Goal: Transaction & Acquisition: Purchase product/service

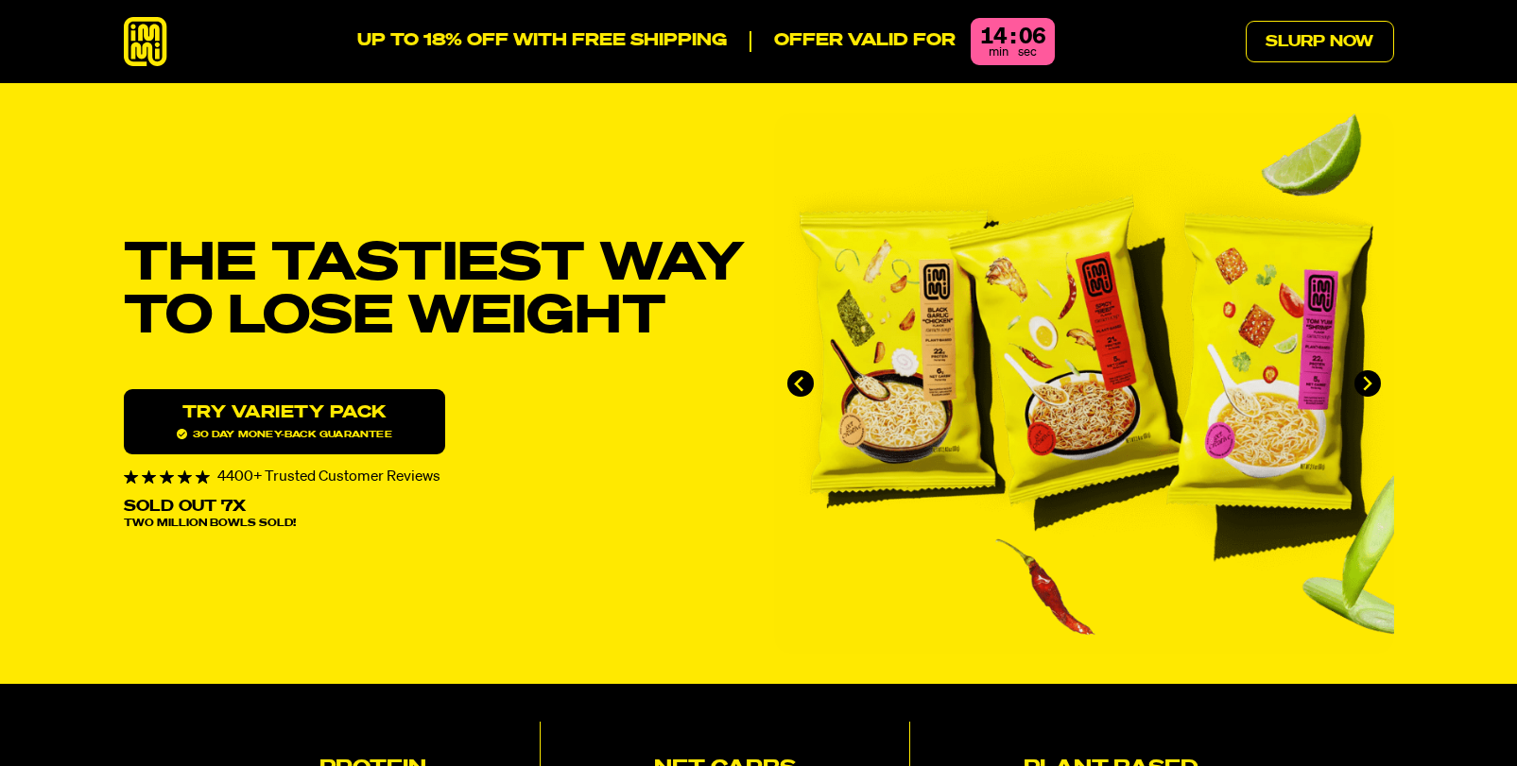
click at [151, 38] on icon at bounding box center [145, 42] width 43 height 50
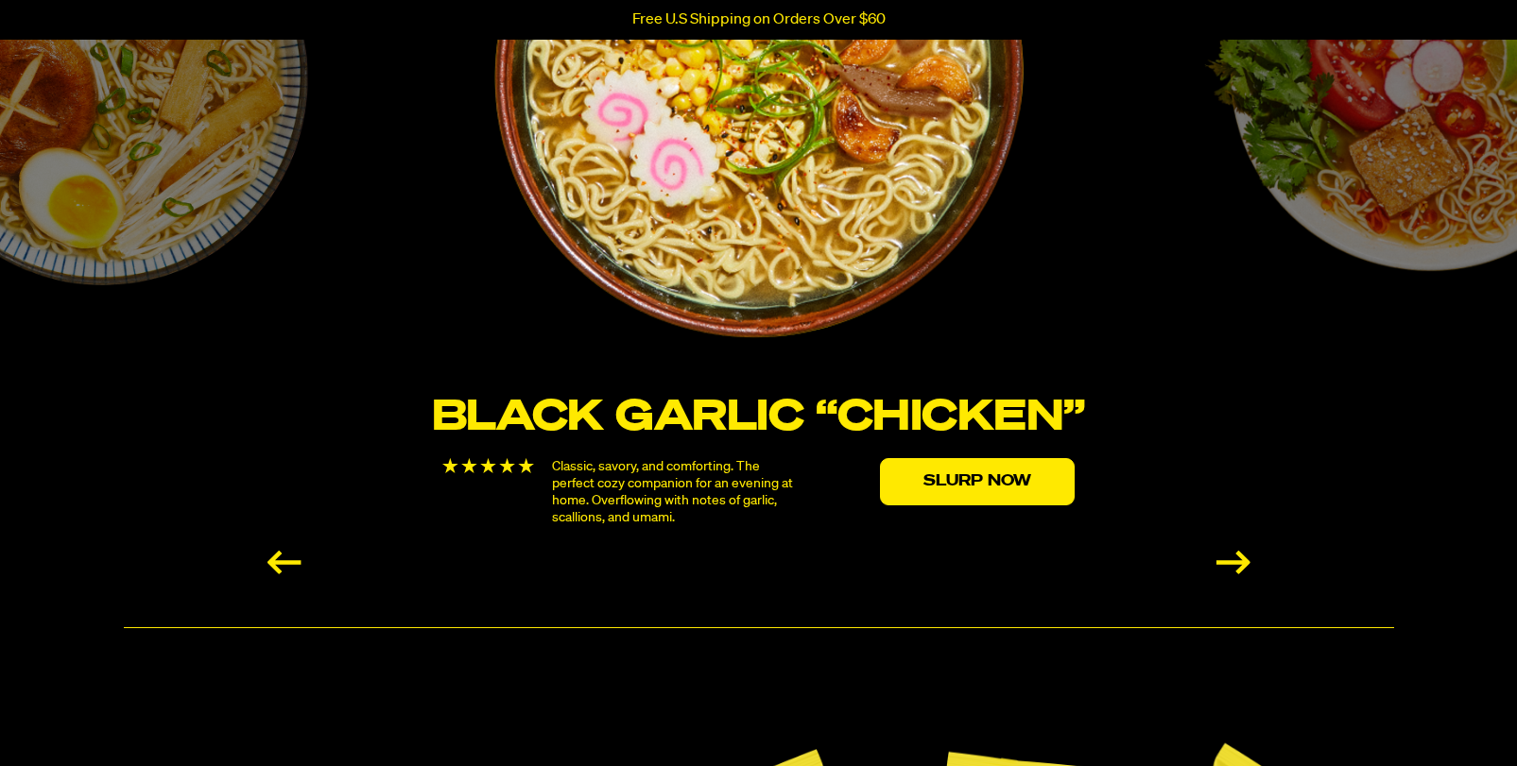
scroll to position [3621, 0]
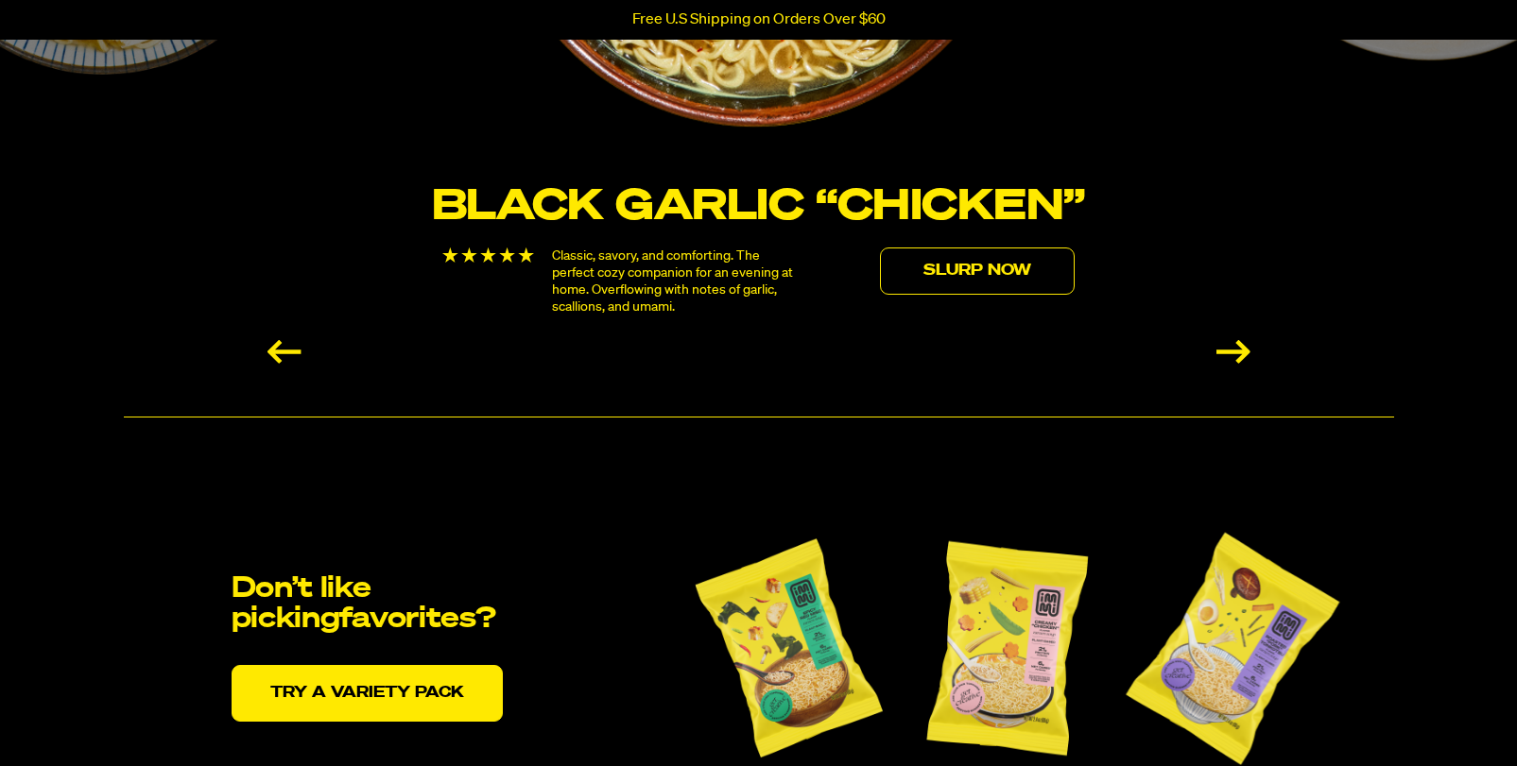
click at [890, 258] on link "Slurp Now" at bounding box center [977, 271] width 195 height 47
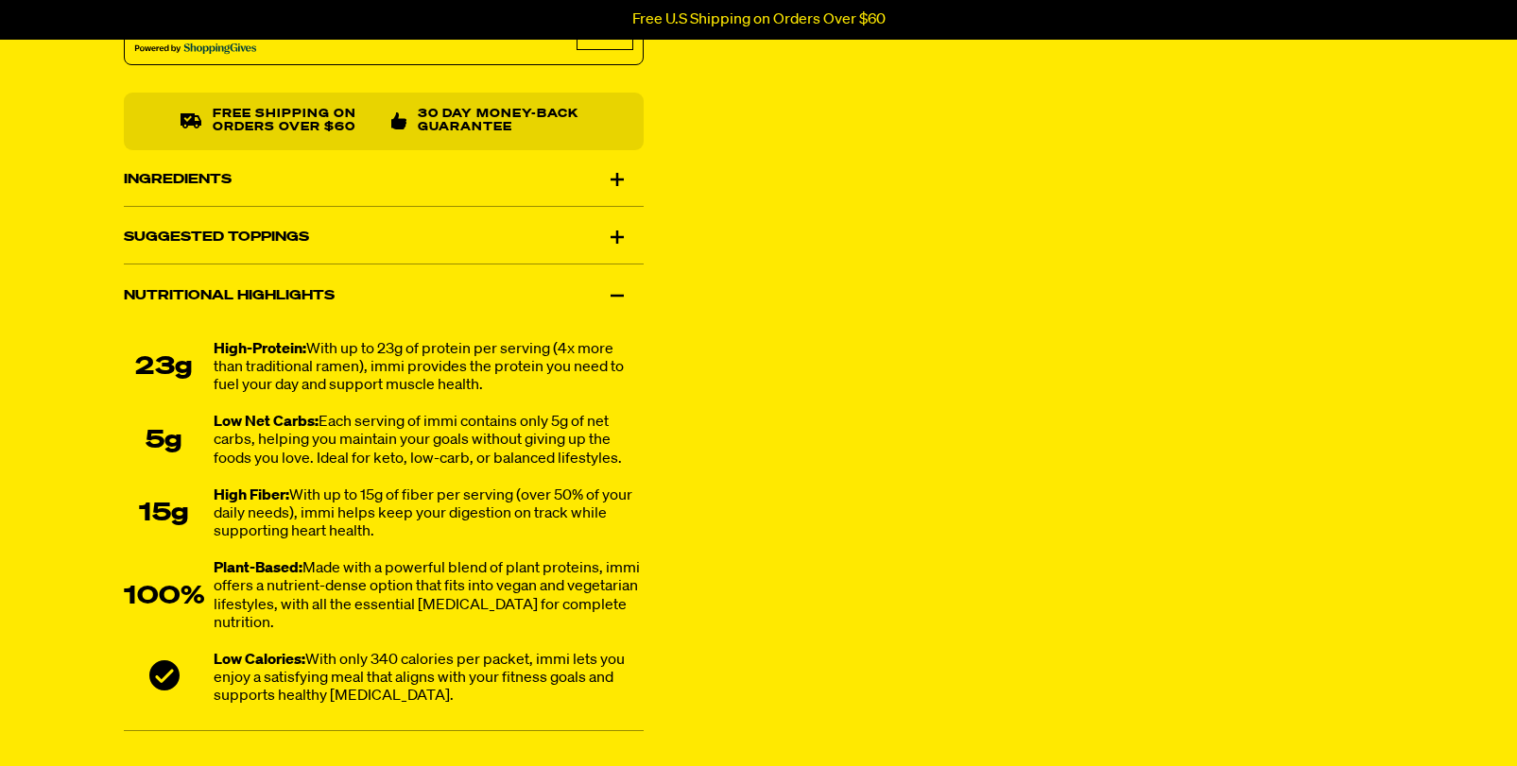
scroll to position [1199, 0]
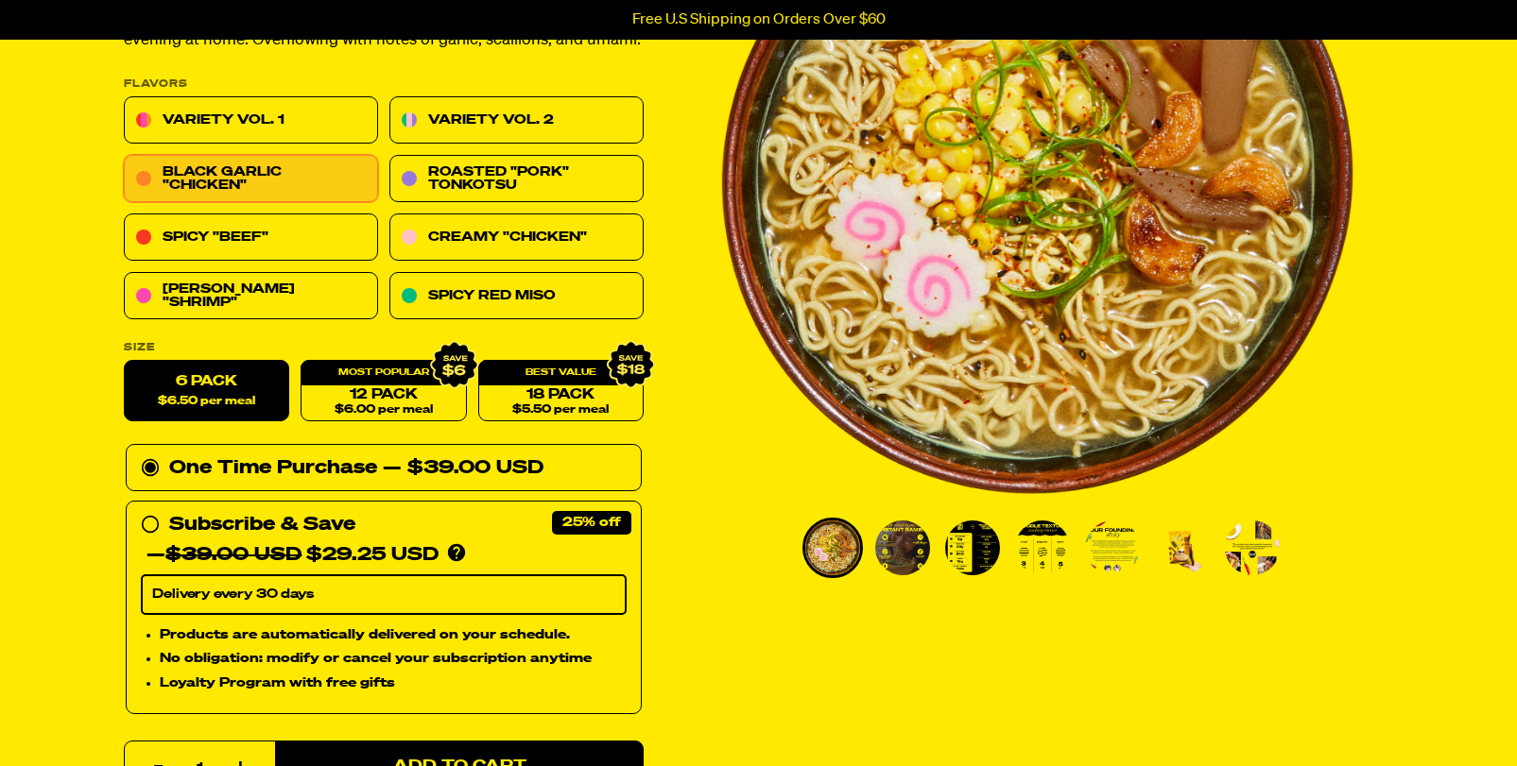
scroll to position [0, 0]
